Goal: Task Accomplishment & Management: Manage account settings

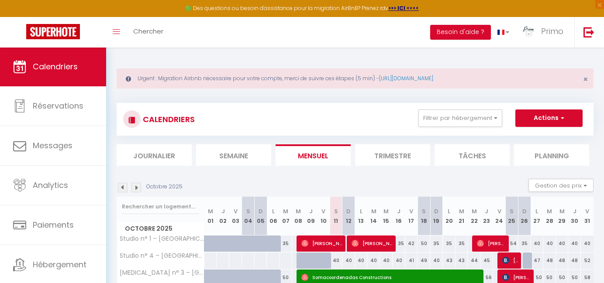
scroll to position [47, 0]
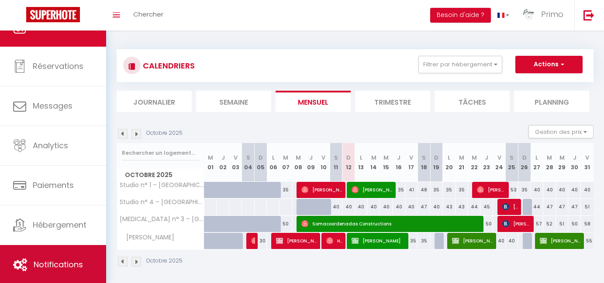
click at [74, 260] on span "Notifications" at bounding box center [58, 264] width 49 height 11
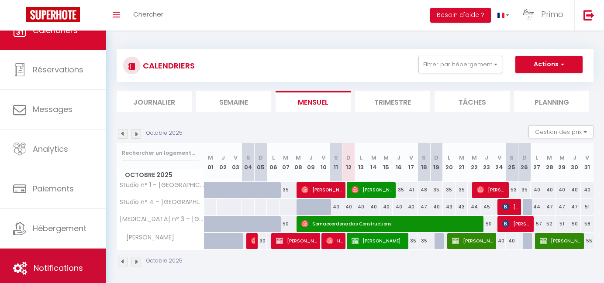
click at [82, 263] on span "Notifications" at bounding box center [58, 268] width 49 height 11
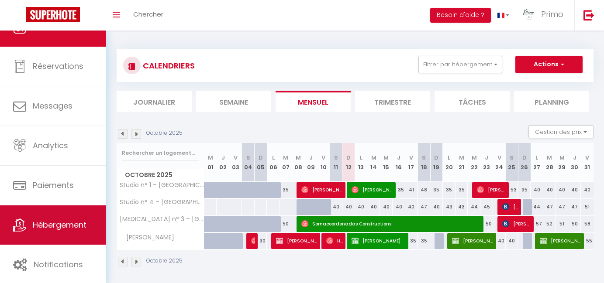
click at [58, 225] on span "Hébergement" at bounding box center [60, 225] width 54 height 11
click at [28, 224] on link "Hébergement" at bounding box center [53, 225] width 106 height 39
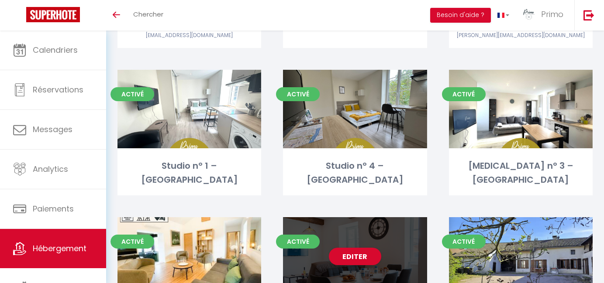
scroll to position [291, 0]
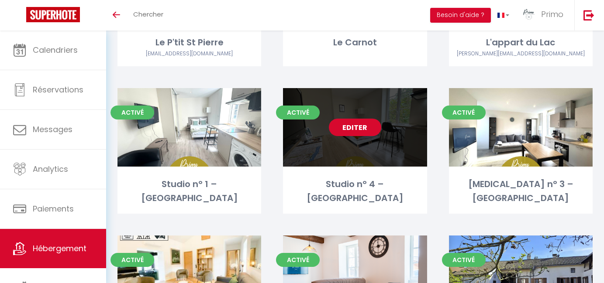
click at [352, 125] on link "Editer" at bounding box center [355, 127] width 52 height 17
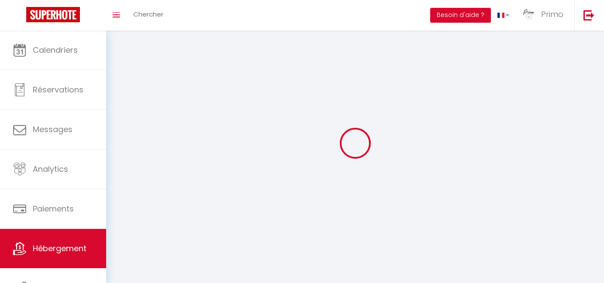
select select "1"
select select
select select "28"
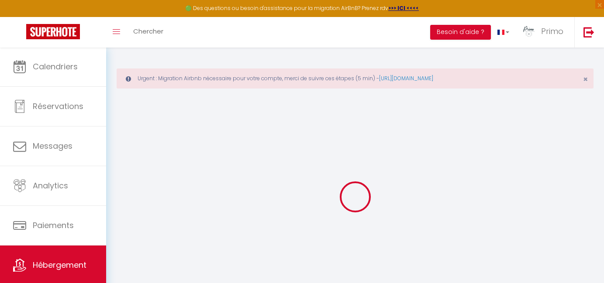
select select
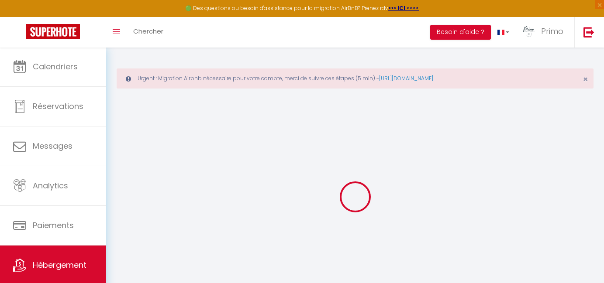
select select
checkbox input "false"
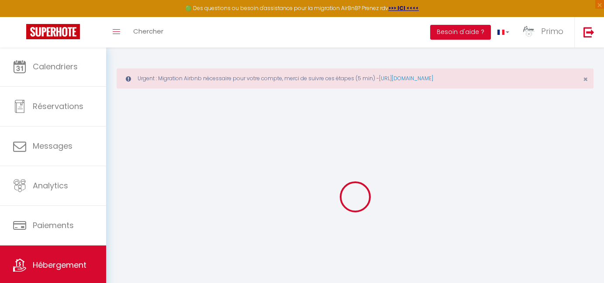
select select
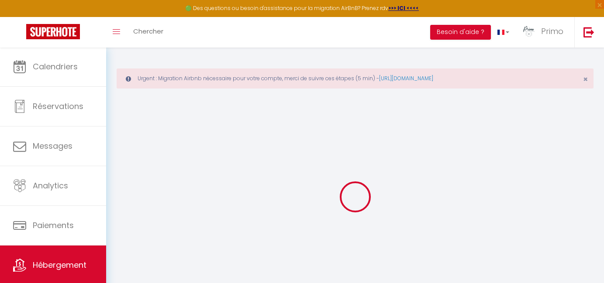
select select
checkbox input "false"
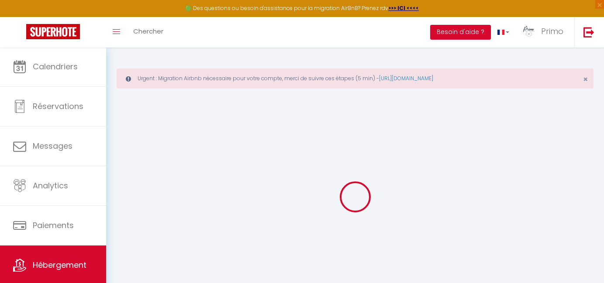
checkbox input "false"
select select
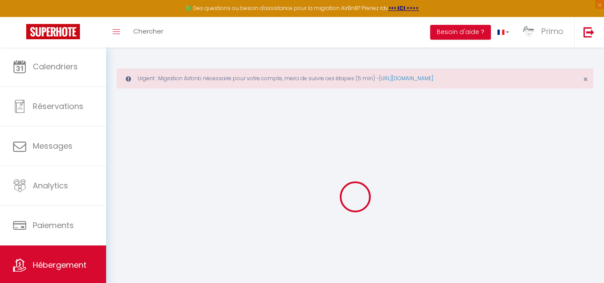
select select
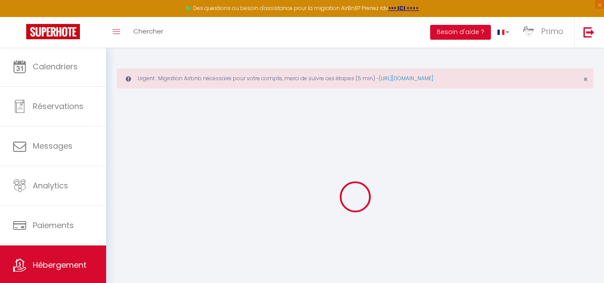
checkbox input "false"
select select
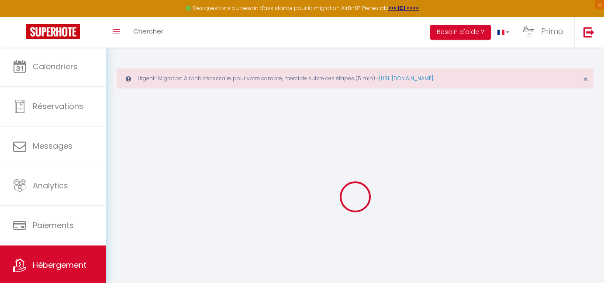
select select
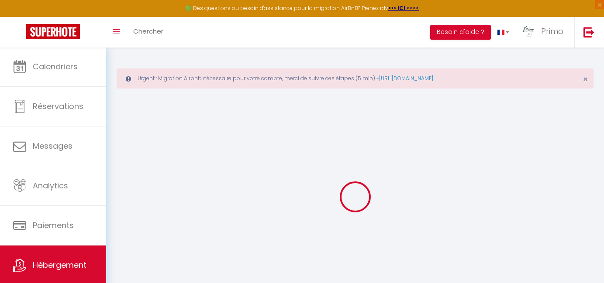
select select
checkbox input "false"
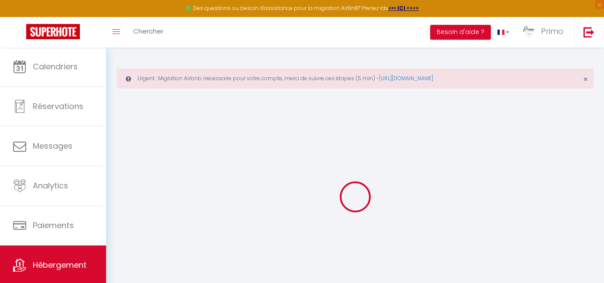
checkbox input "false"
select select
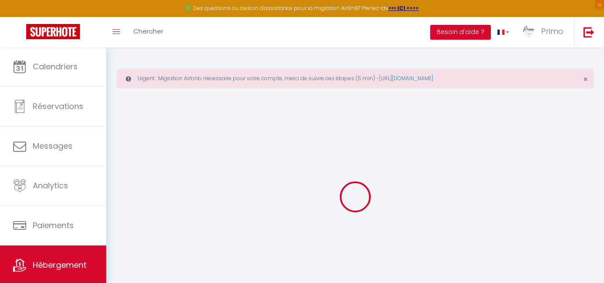
select select
checkbox input "false"
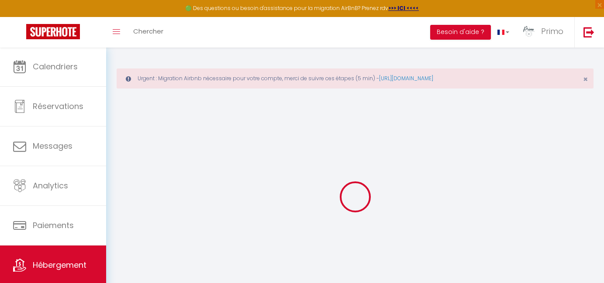
checkbox input "false"
select select
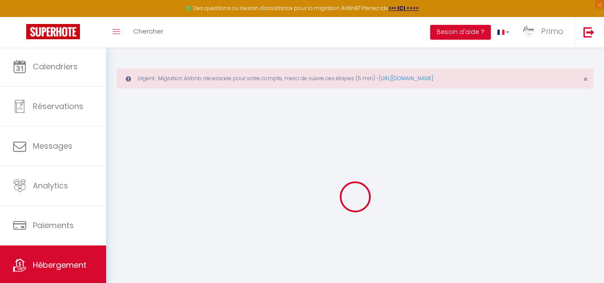
type input "Studio n° 4 – [GEOGRAPHIC_DATA]"
type input "LOC 2"
type input "LOC"
type input "[STREET_ADDRESS]"
type input "71000"
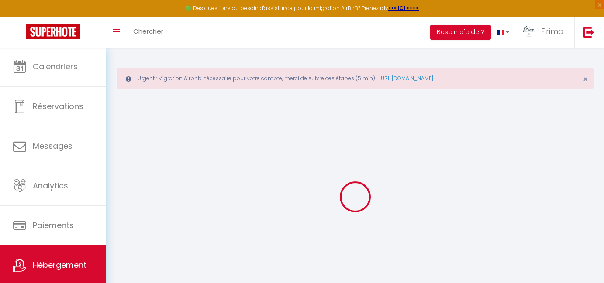
type input "Macon"
select select "2"
select select "0"
type input "50"
type input "1"
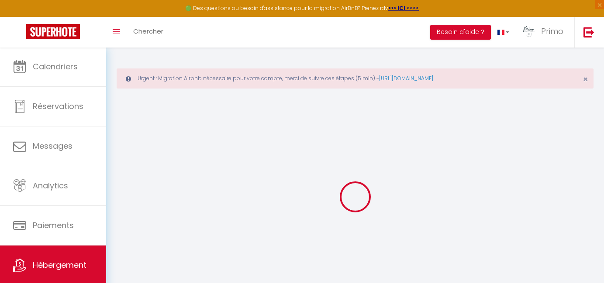
type input "30"
type input "350"
select select
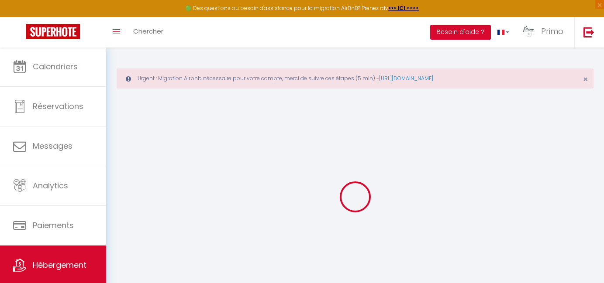
select select
type input "[STREET_ADDRESS]"
type input "71960"
type input "Prissé"
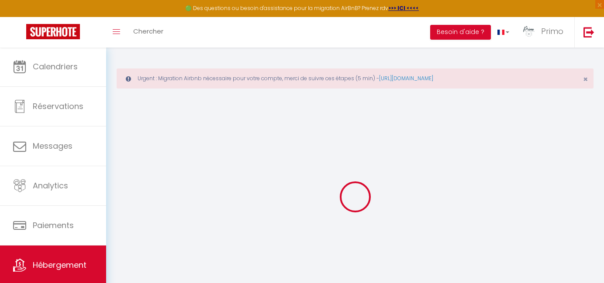
type input "[EMAIL_ADDRESS][DOMAIN_NAME]"
select select "16128"
checkbox input "true"
checkbox input "false"
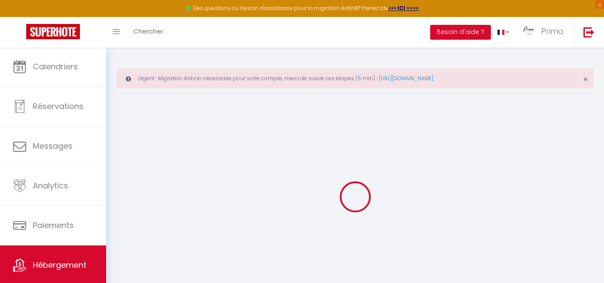
checkbox input "false"
select select "5887"
type input "0"
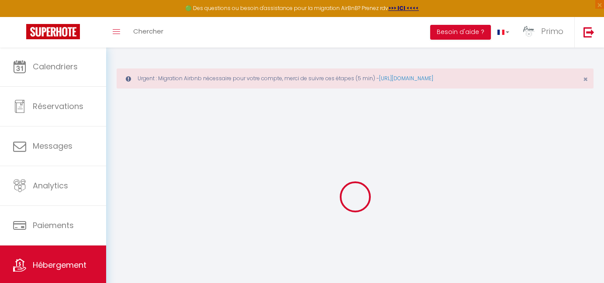
type input "0"
select select
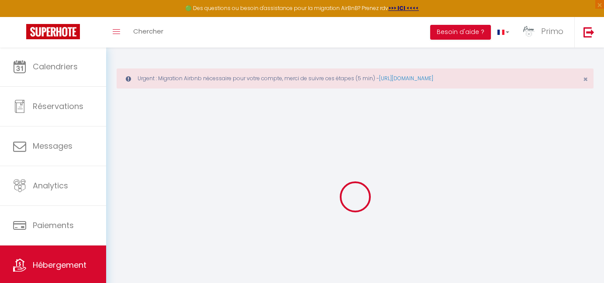
select select
checkbox input "true"
checkbox input "false"
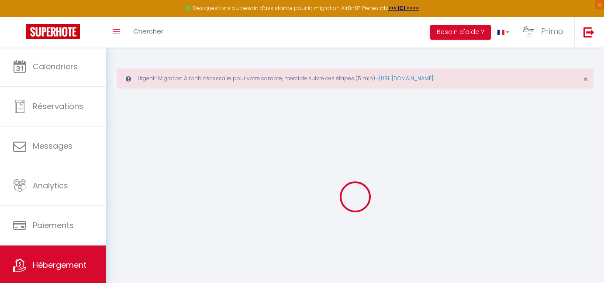
select select
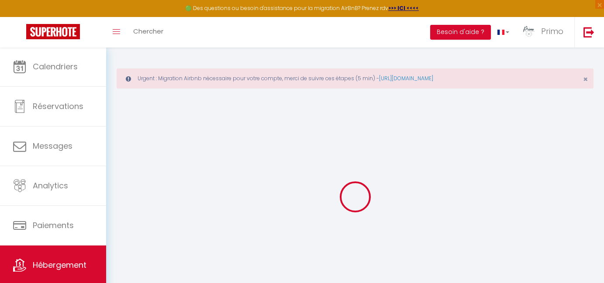
checkbox input "true"
checkbox input "false"
checkbox input "true"
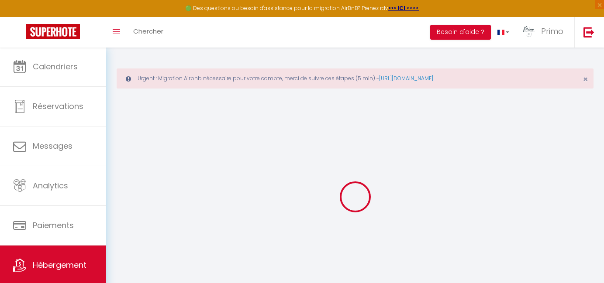
checkbox input "false"
select select "17:00"
select select "00:00"
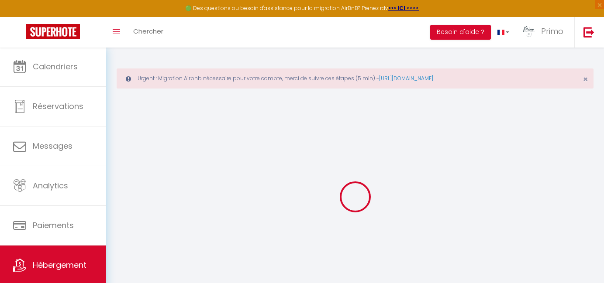
select select "10:00"
select select "30"
select select "120"
checkbox input "true"
checkbox input "false"
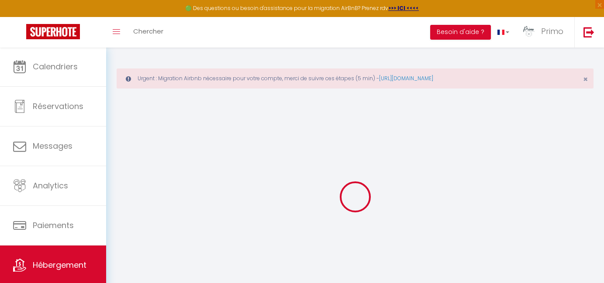
checkbox input "false"
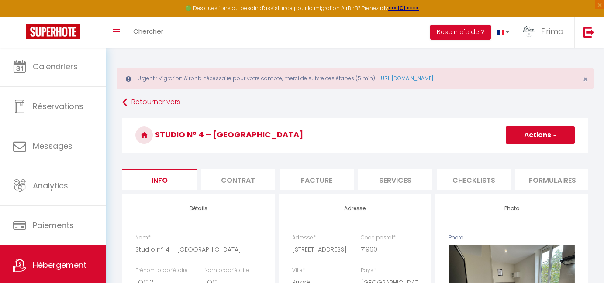
checkbox input "true"
checkbox input "false"
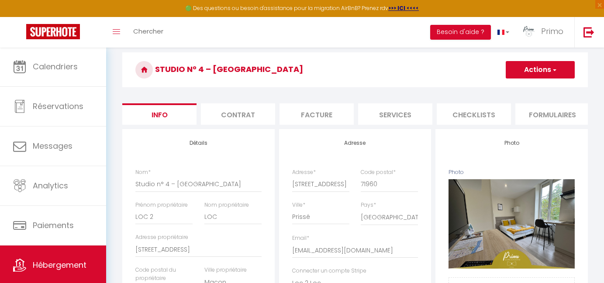
scroll to position [67, 0]
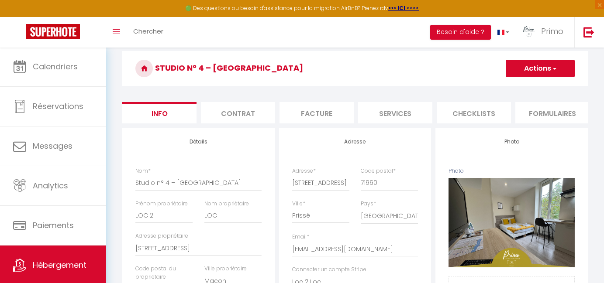
click at [394, 119] on li "Services" at bounding box center [395, 112] width 74 height 21
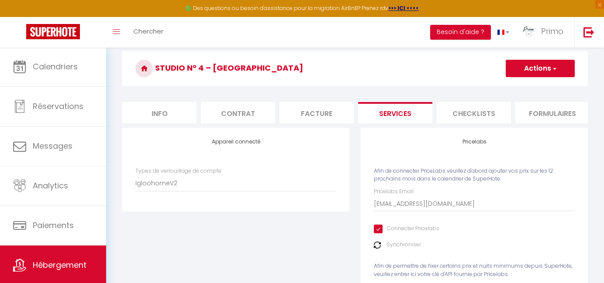
checkbox input "true"
checkbox input "false"
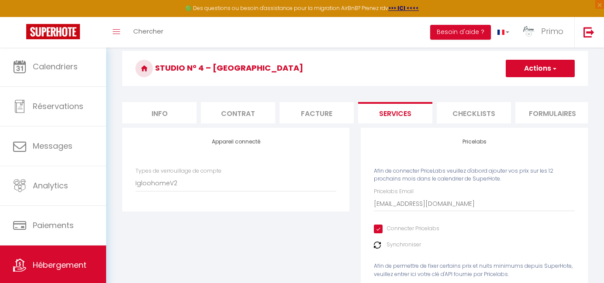
checkbox input "false"
click at [382, 243] on div "Synchroniser" at bounding box center [474, 245] width 201 height 8
click at [392, 243] on label "Synchroniser" at bounding box center [403, 245] width 34 height 8
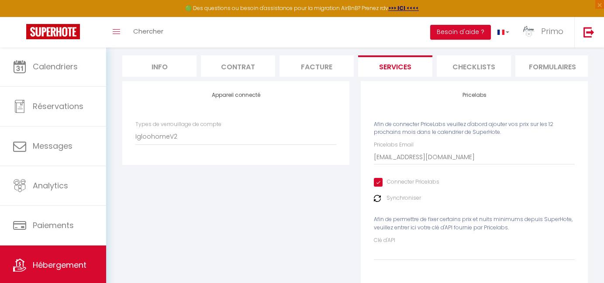
scroll to position [114, 0]
click at [377, 197] on img at bounding box center [377, 197] width 7 height 7
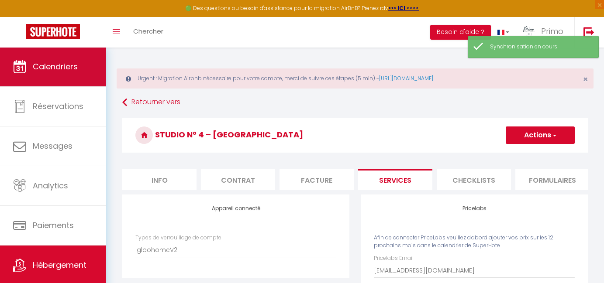
scroll to position [0, 0]
click at [26, 73] on icon at bounding box center [19, 66] width 13 height 13
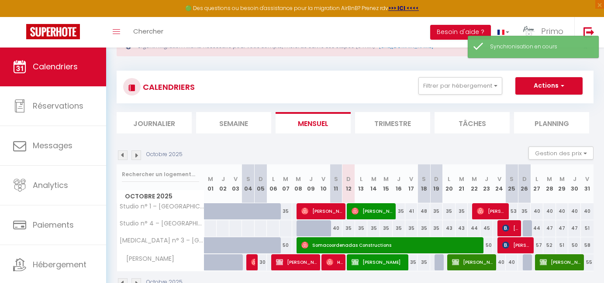
scroll to position [34, 0]
